Goal: Find specific page/section: Find specific page/section

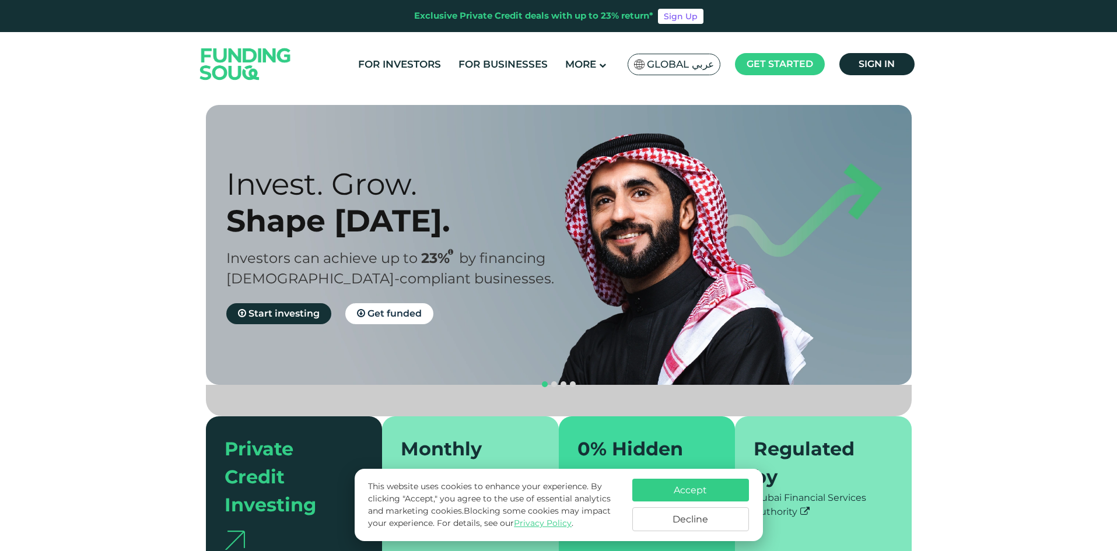
click at [686, 64] on span "Global عربي" at bounding box center [680, 64] width 67 height 13
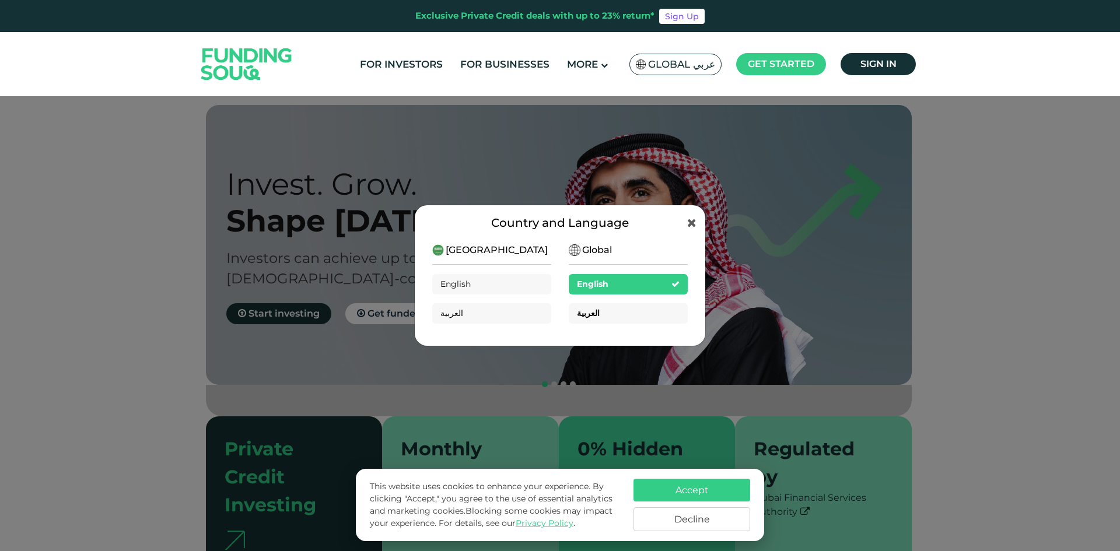
click at [623, 316] on div "العربية" at bounding box center [628, 313] width 119 height 20
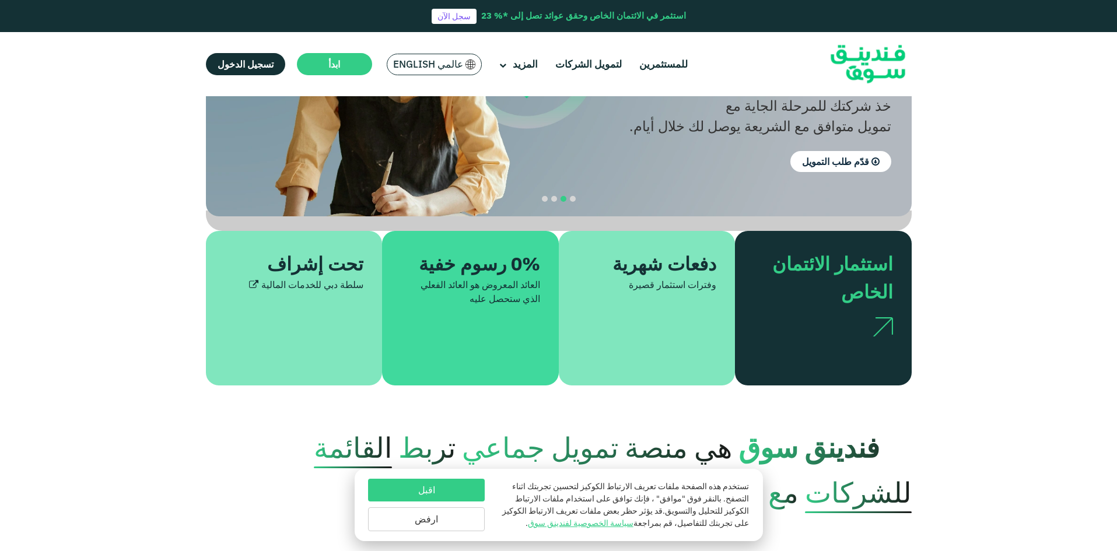
scroll to position [175, 0]
click at [579, 66] on link "لتمويل الشركات" at bounding box center [588, 64] width 72 height 19
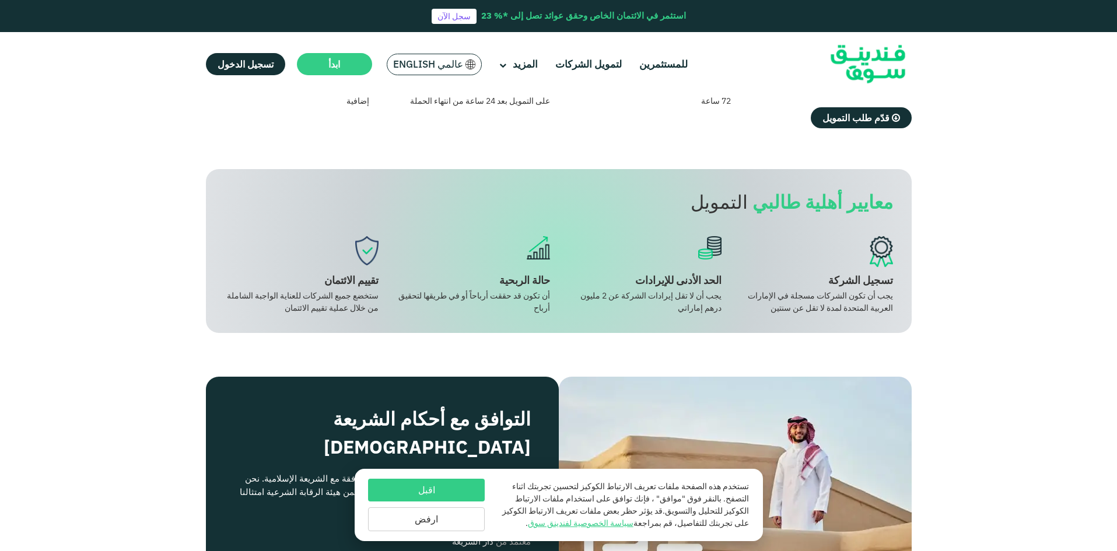
scroll to position [1166, 0]
